Goal: Task Accomplishment & Management: Complete application form

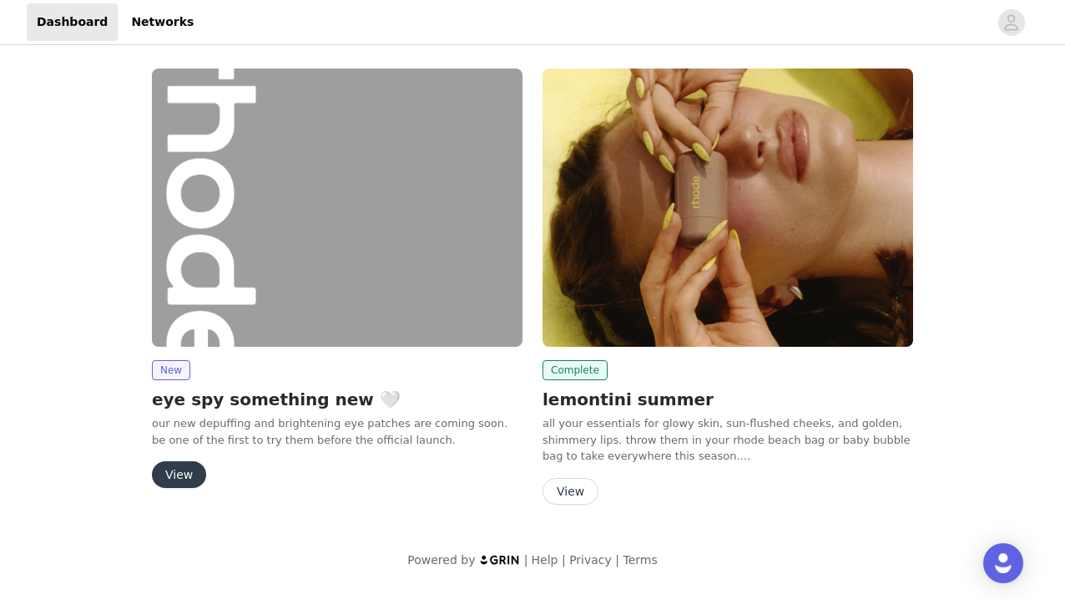
click at [179, 478] on button "View" at bounding box center [179, 474] width 54 height 27
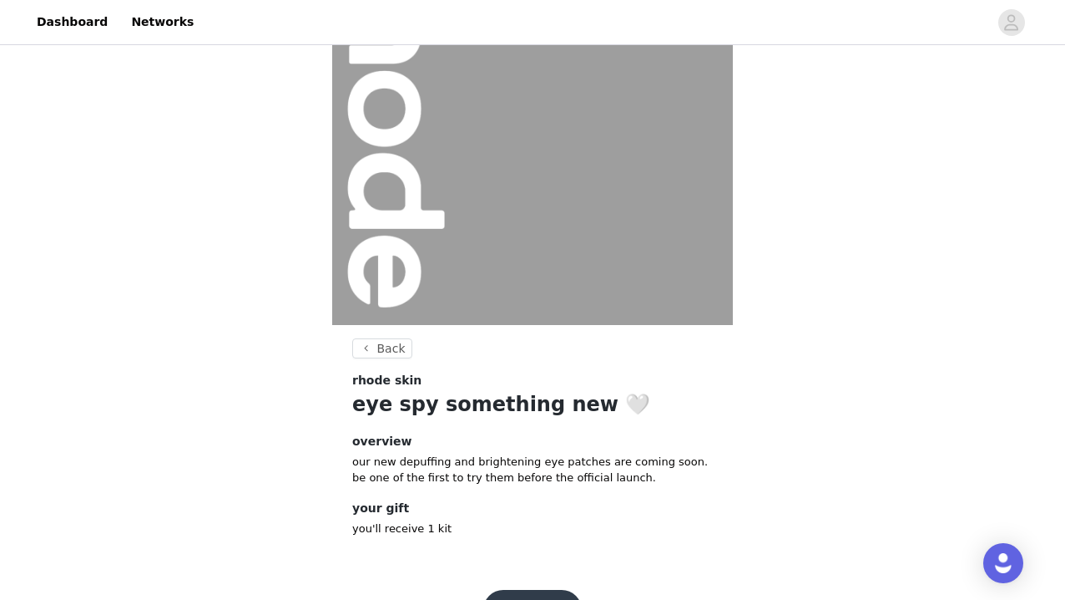
scroll to position [175, 0]
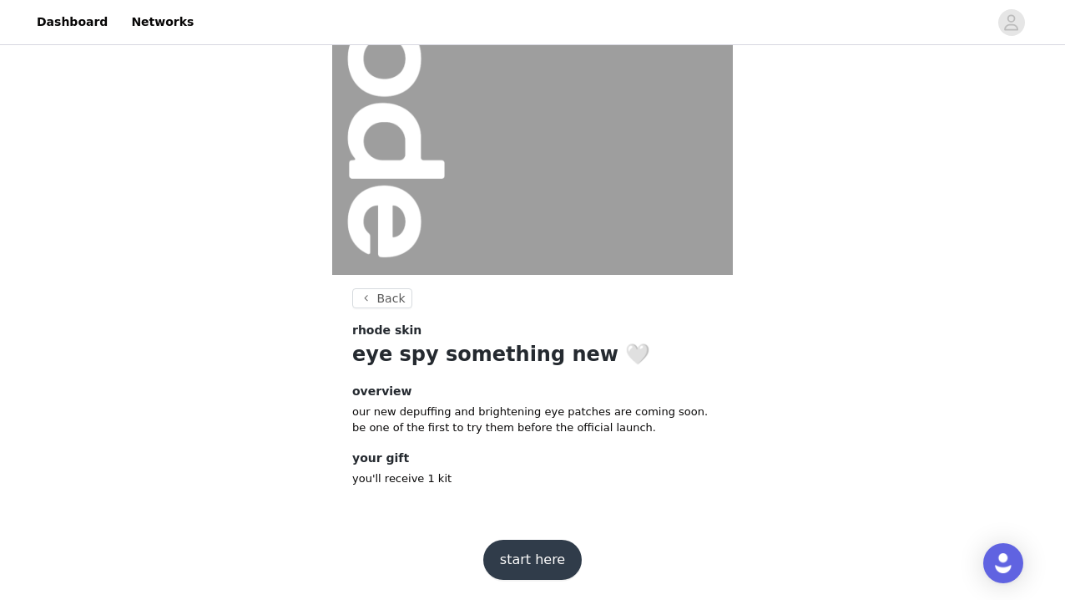
click at [526, 551] on button "start here" at bounding box center [532, 559] width 99 height 40
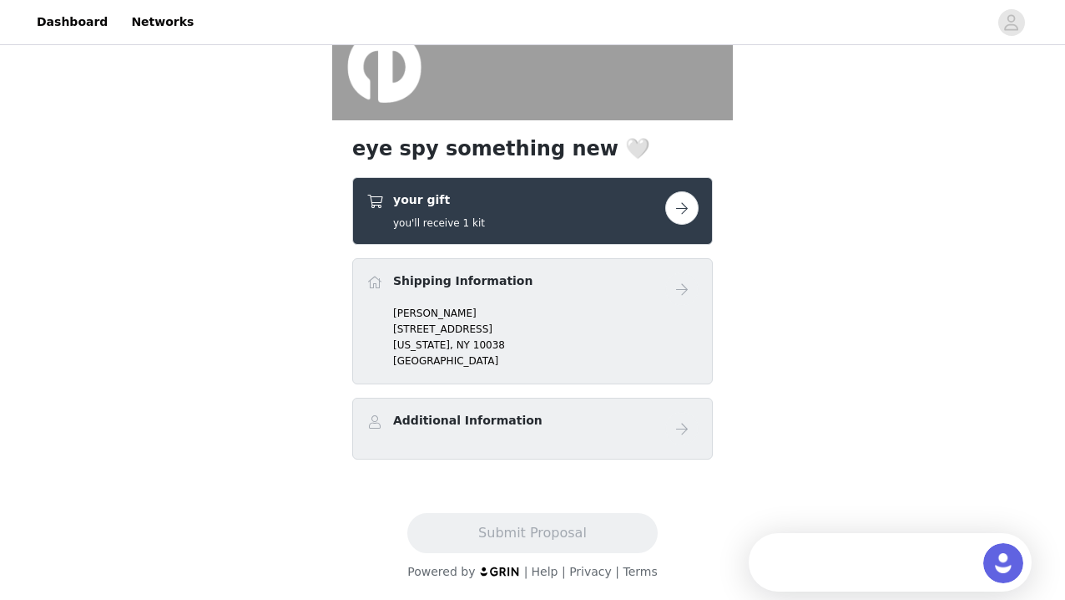
click at [493, 421] on h4 "Additional Information" at bounding box center [467, 421] width 149 height 18
click at [685, 200] on button "button" at bounding box center [681, 207] width 33 height 33
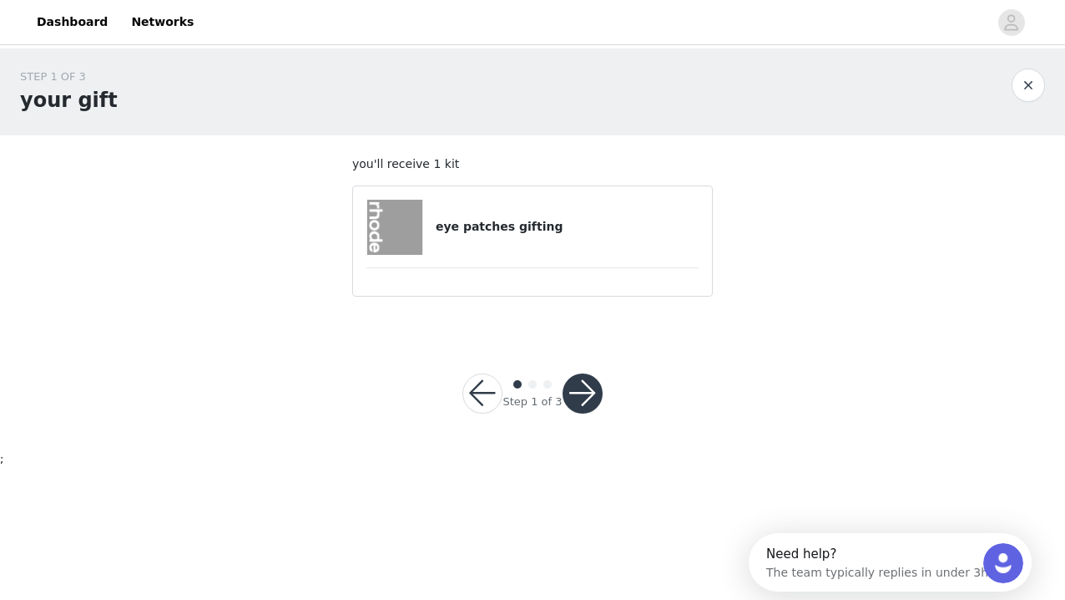
click at [392, 229] on img at bounding box center [394, 227] width 55 height 55
click at [579, 382] on button "button" at bounding box center [583, 393] width 40 height 40
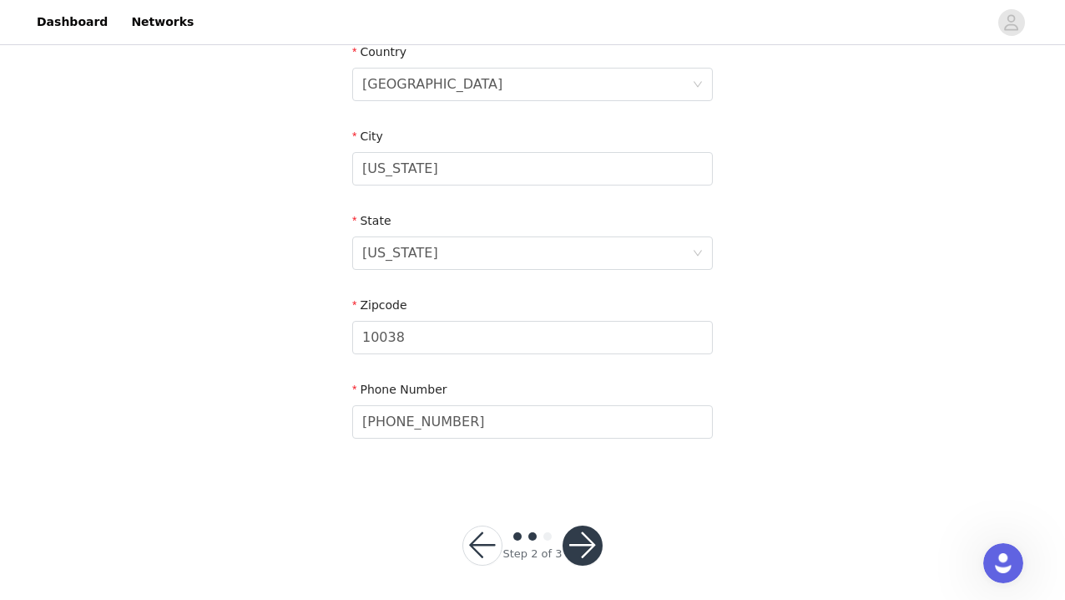
scroll to position [539, 0]
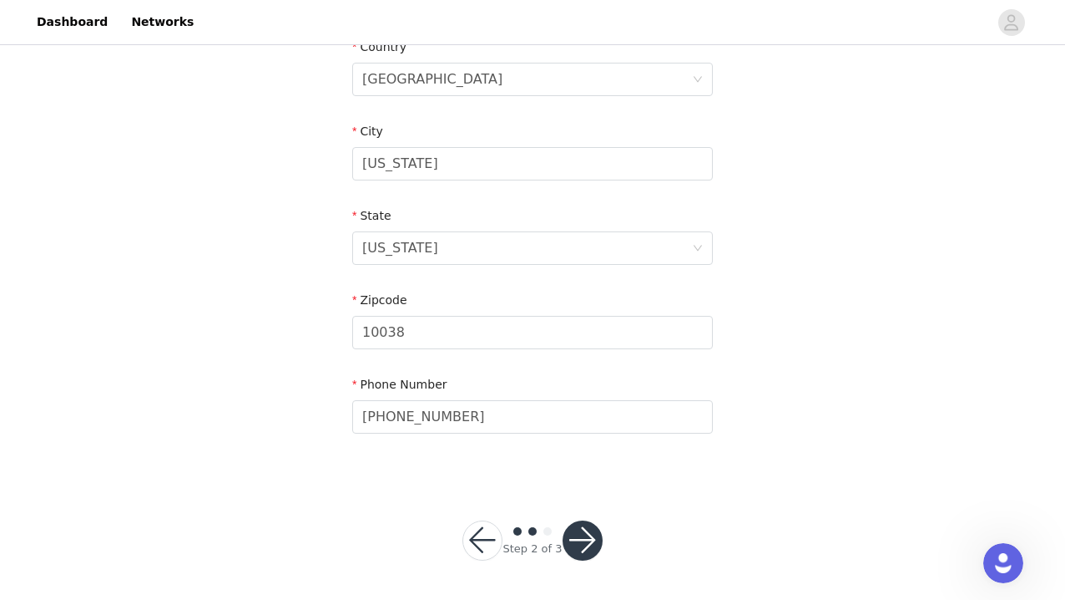
click at [569, 530] on button "button" at bounding box center [583, 540] width 40 height 40
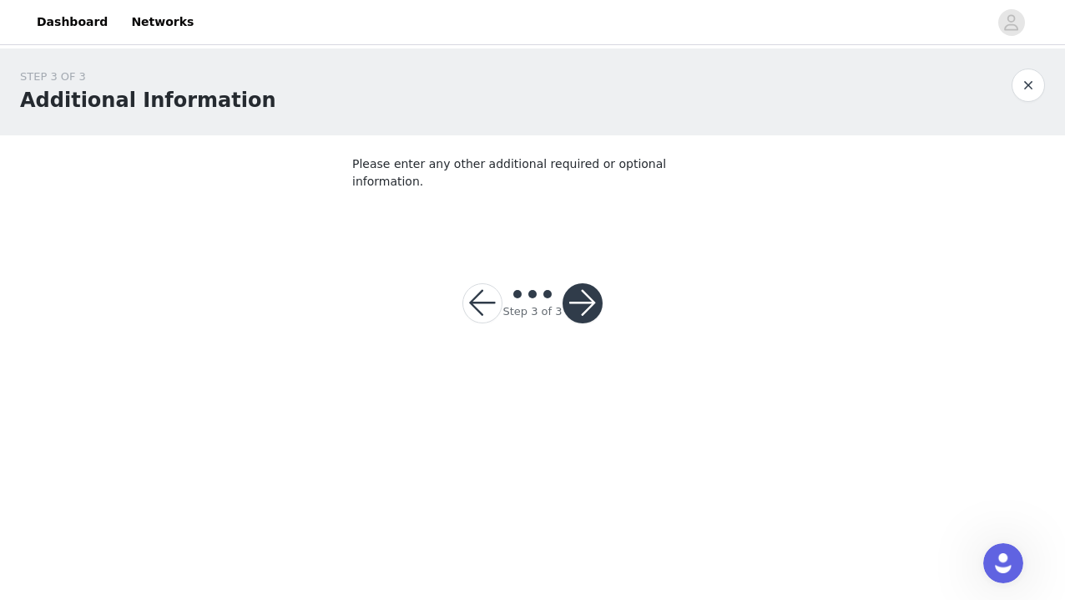
click at [587, 286] on button "button" at bounding box center [583, 303] width 40 height 40
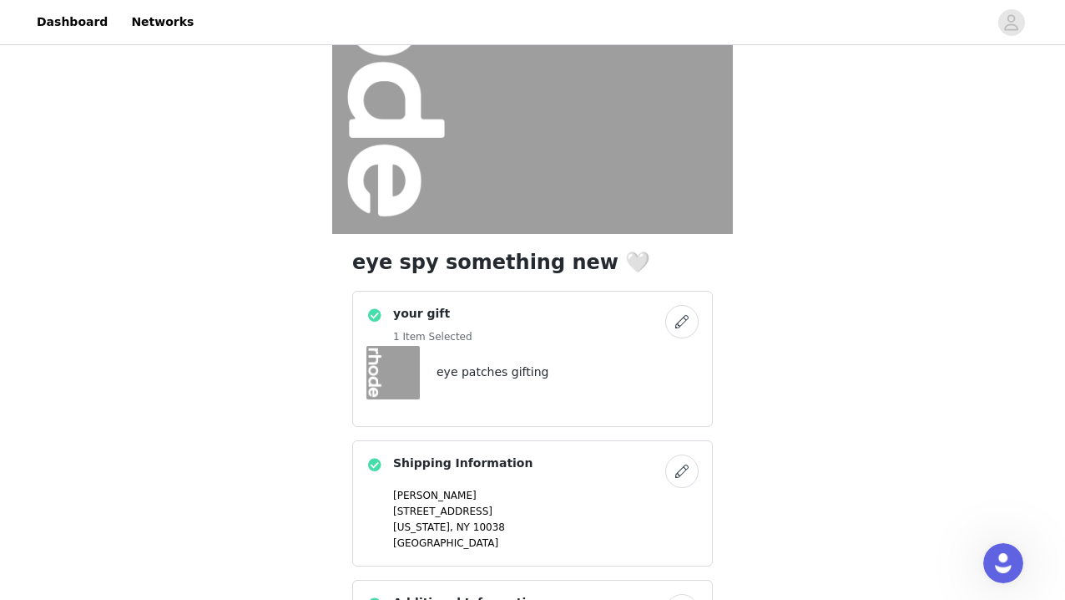
scroll to position [398, 0]
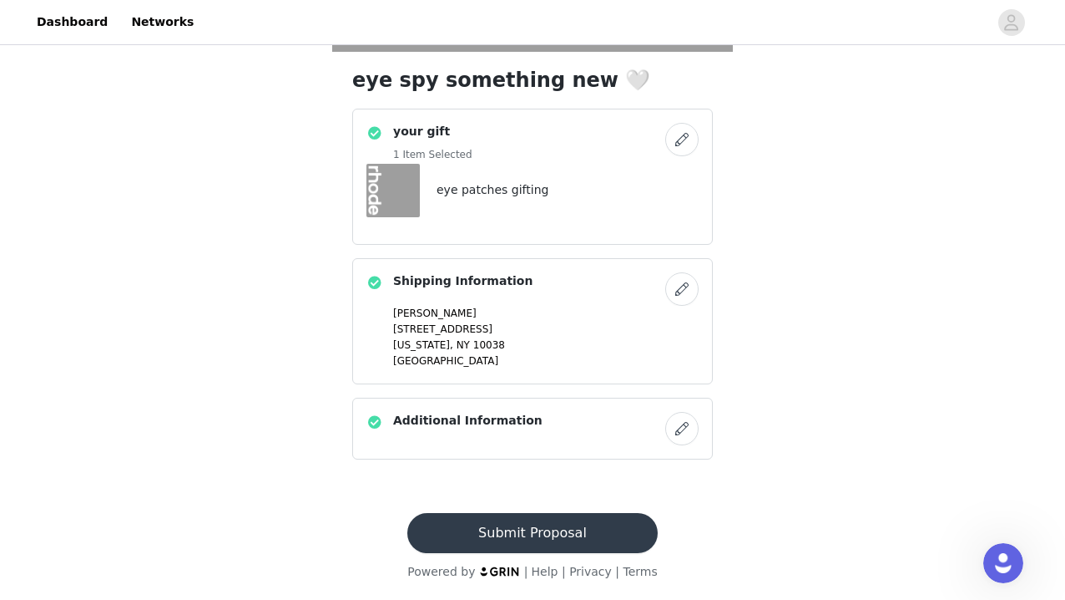
click at [522, 532] on button "Submit Proposal" at bounding box center [532, 533] width 250 height 40
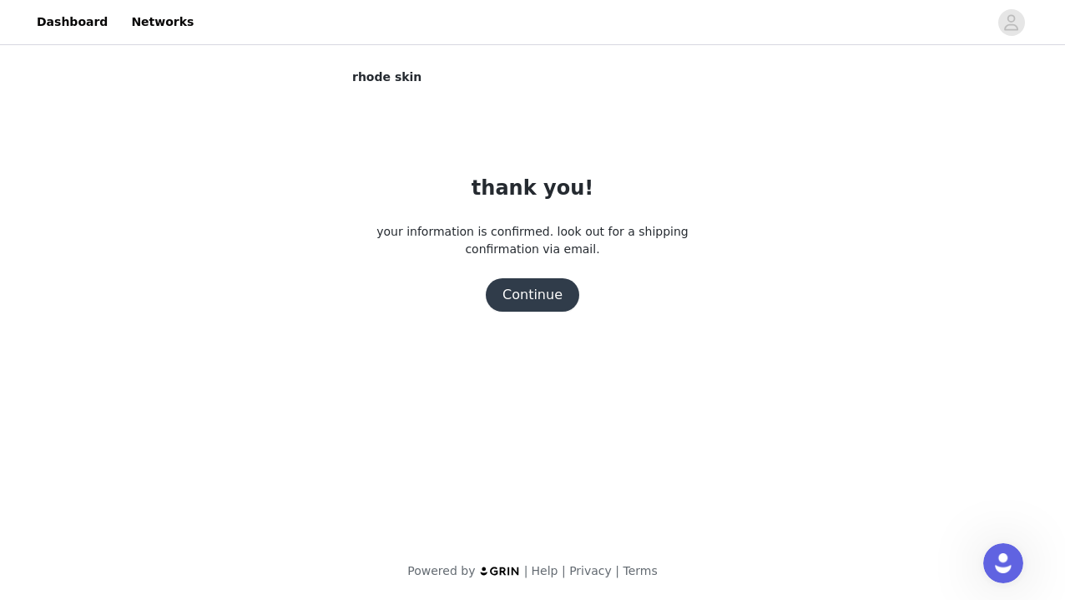
click at [543, 301] on button "Continue" at bounding box center [533, 294] width 94 height 33
